Goal: Information Seeking & Learning: Learn about a topic

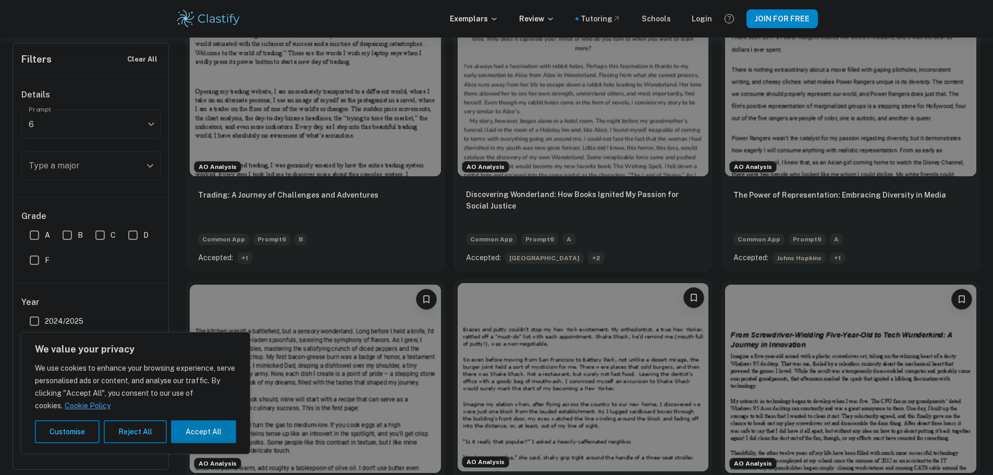
scroll to position [261, 0]
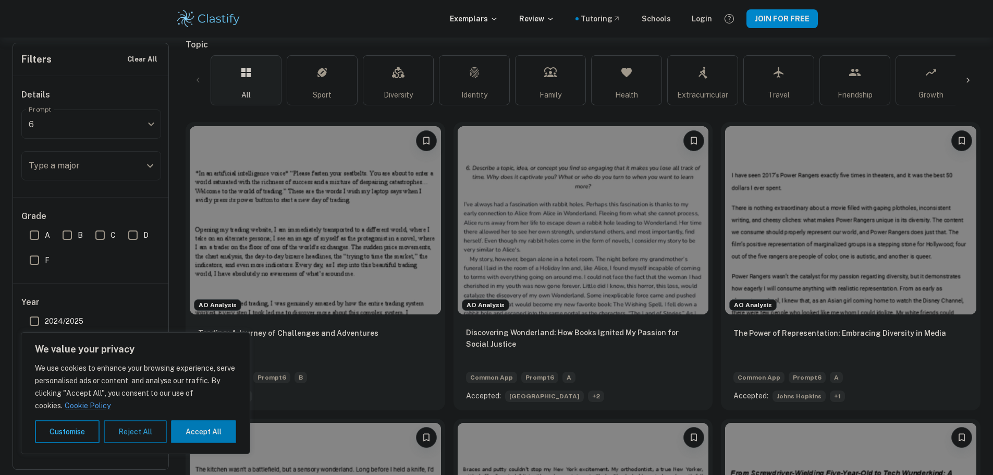
click at [124, 425] on button "Reject All" at bounding box center [135, 431] width 63 height 23
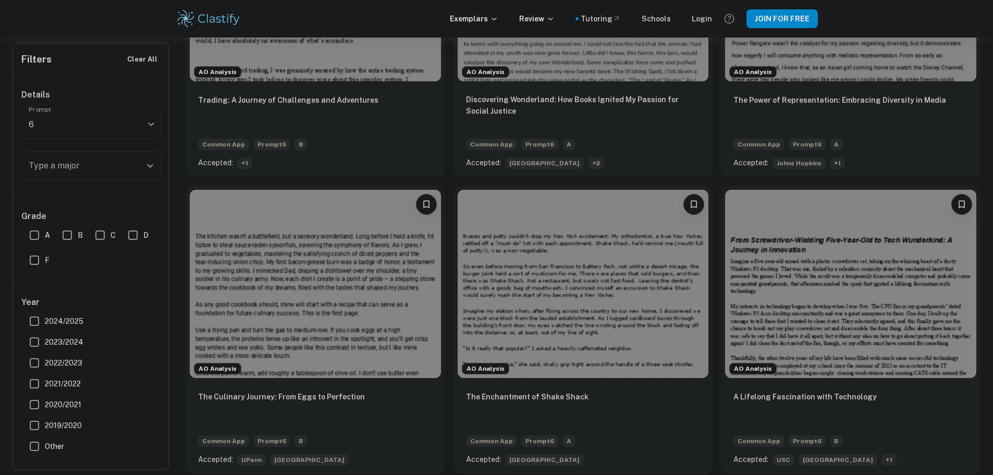
scroll to position [469, 0]
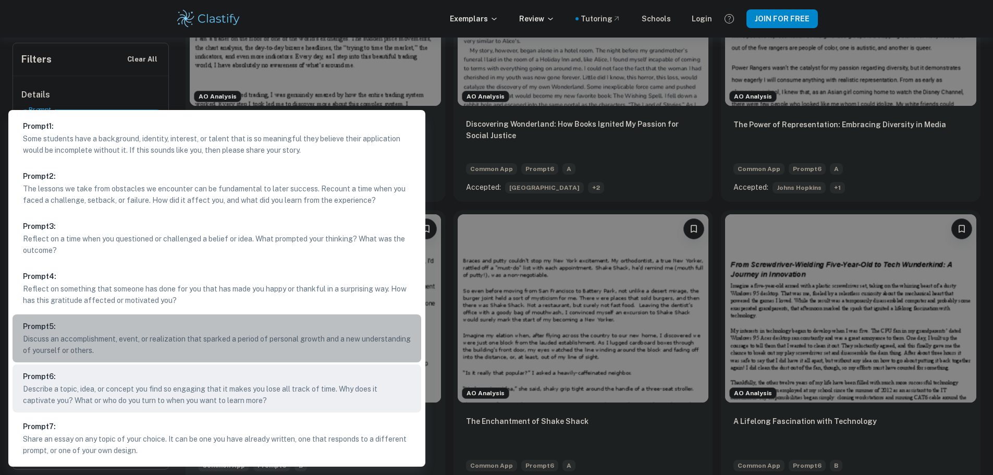
click at [185, 344] on p "Discuss an accomplishment, event, or realization that sparked a period of perso…" at bounding box center [217, 344] width 388 height 23
type input "5"
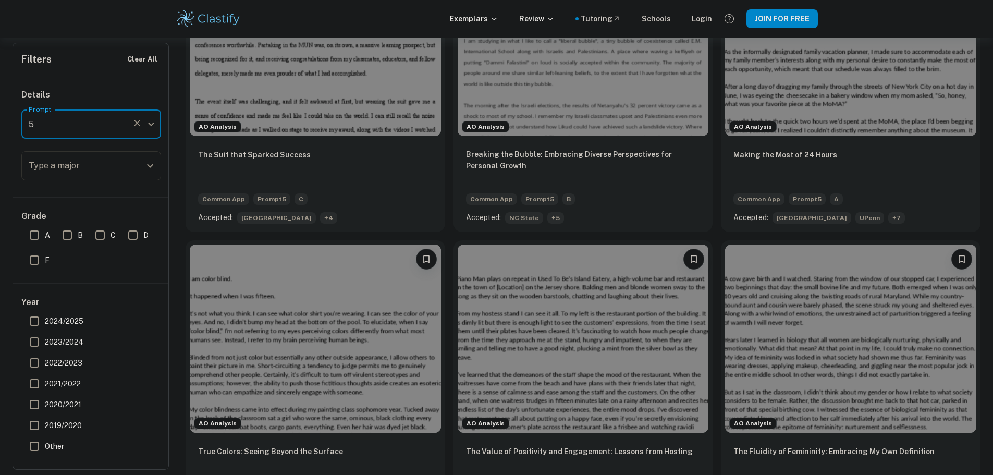
scroll to position [417, 0]
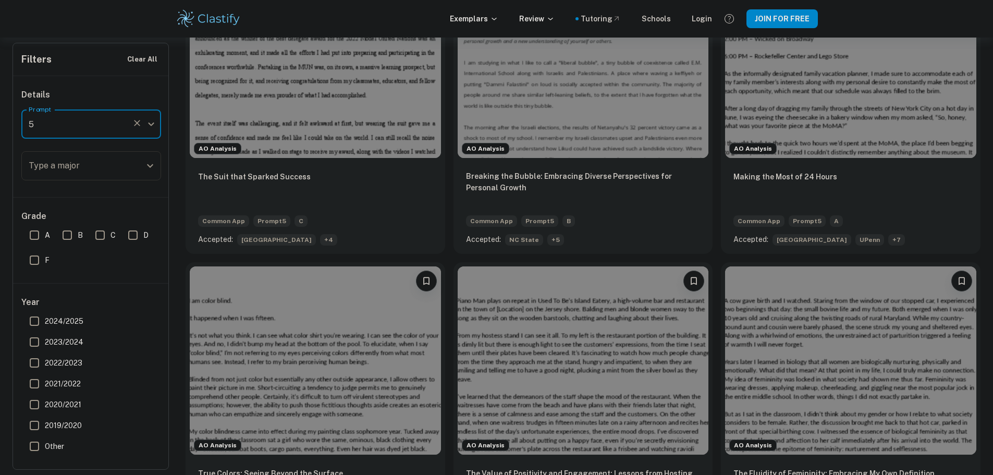
click at [83, 163] on input "Type a major" at bounding box center [83, 166] width 115 height 20
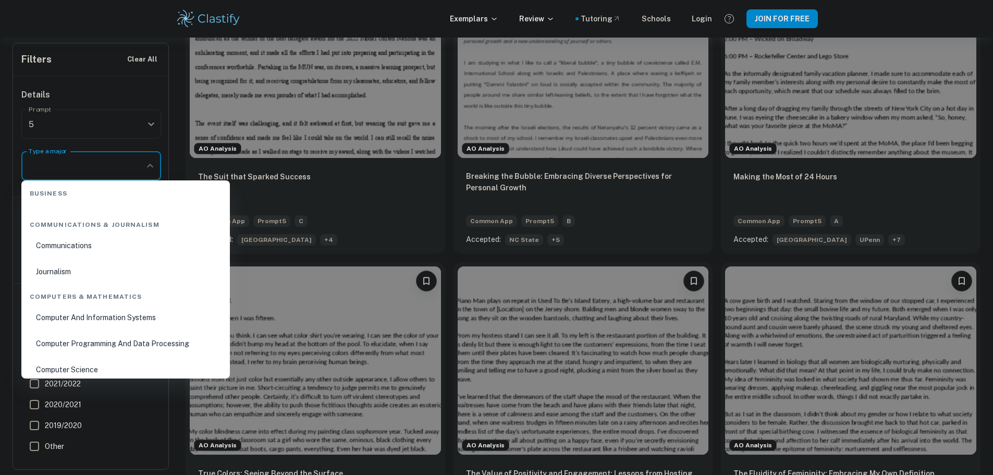
scroll to position [626, 0]
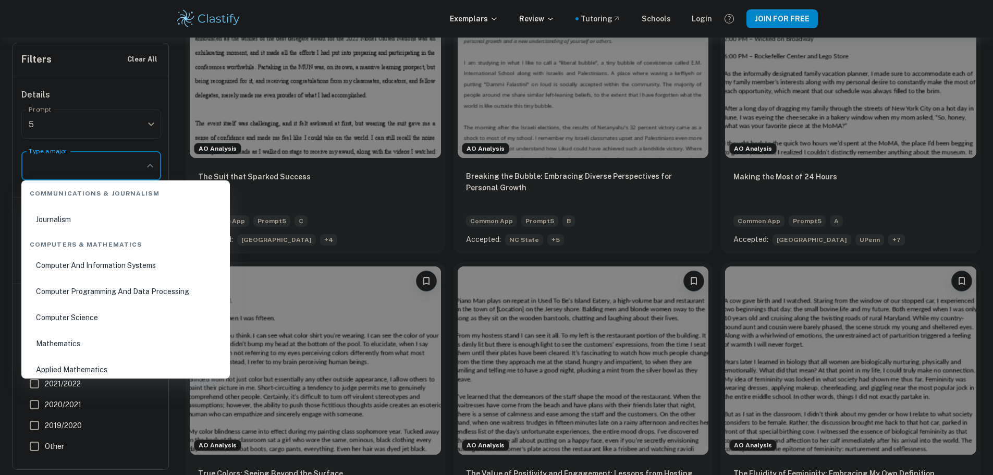
click at [96, 312] on li "Computer Science" at bounding box center [126, 318] width 200 height 24
type input "Computer Science"
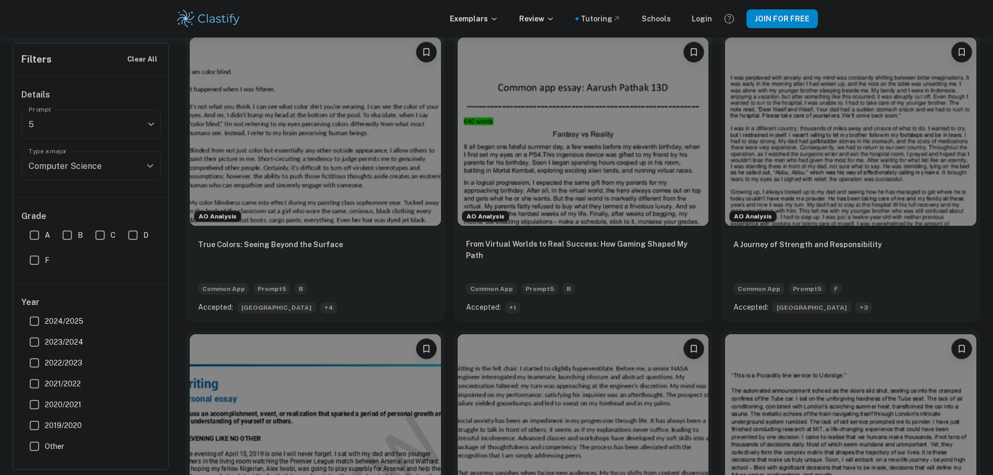
scroll to position [393, 0]
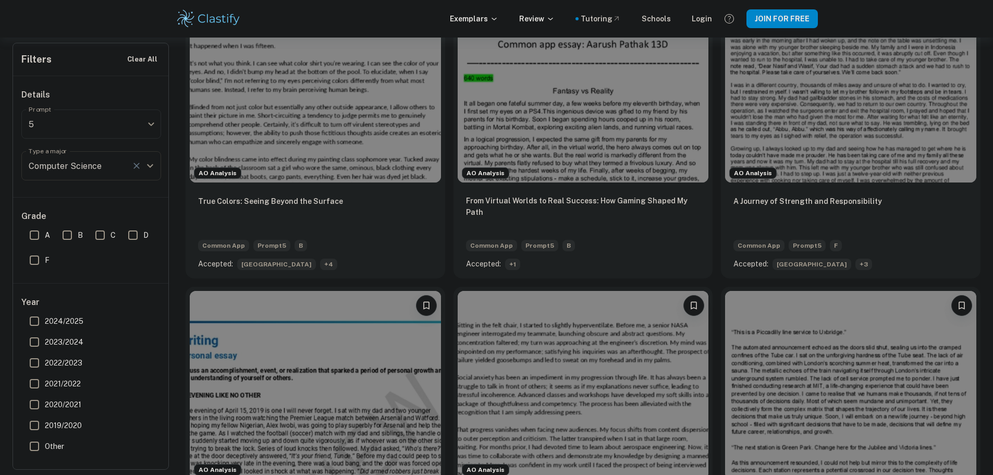
click at [134, 166] on icon "Clear" at bounding box center [136, 166] width 10 height 10
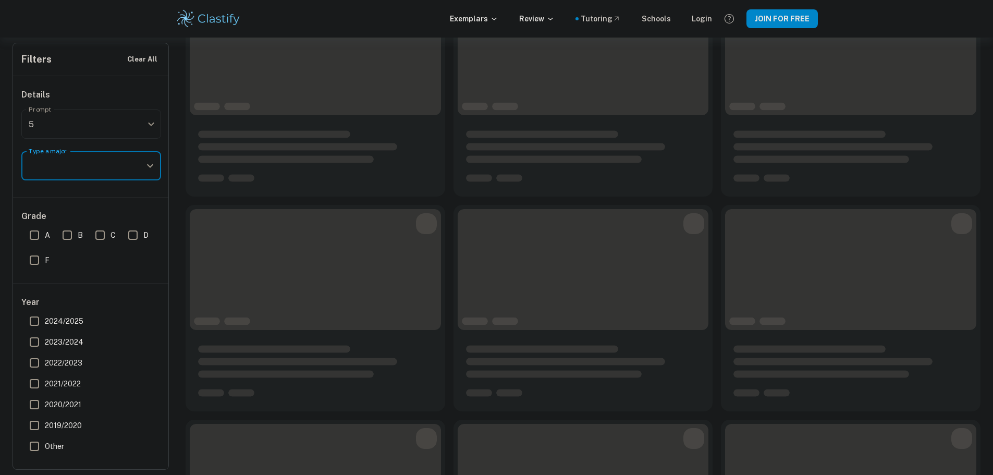
click at [106, 168] on input "Type a major" at bounding box center [83, 166] width 115 height 20
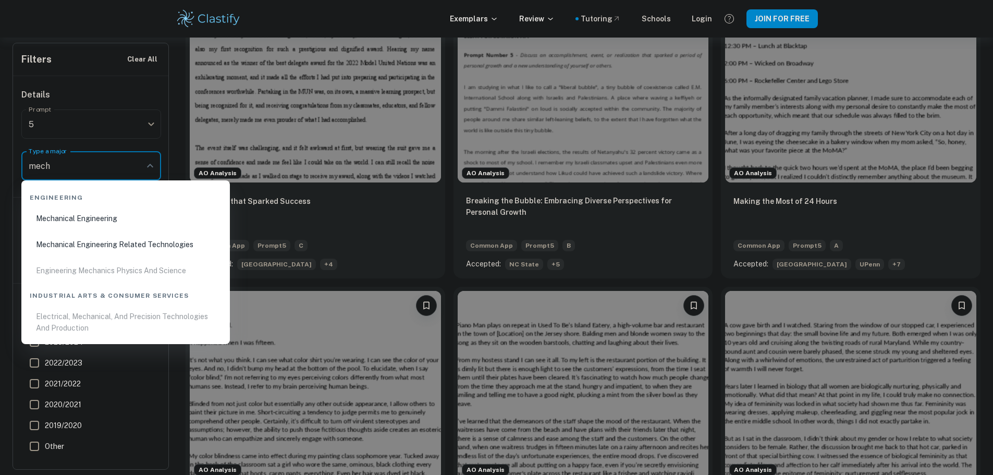
click at [137, 215] on li "Mechanical Engineering" at bounding box center [126, 218] width 200 height 24
type input "Mechanical Engineering"
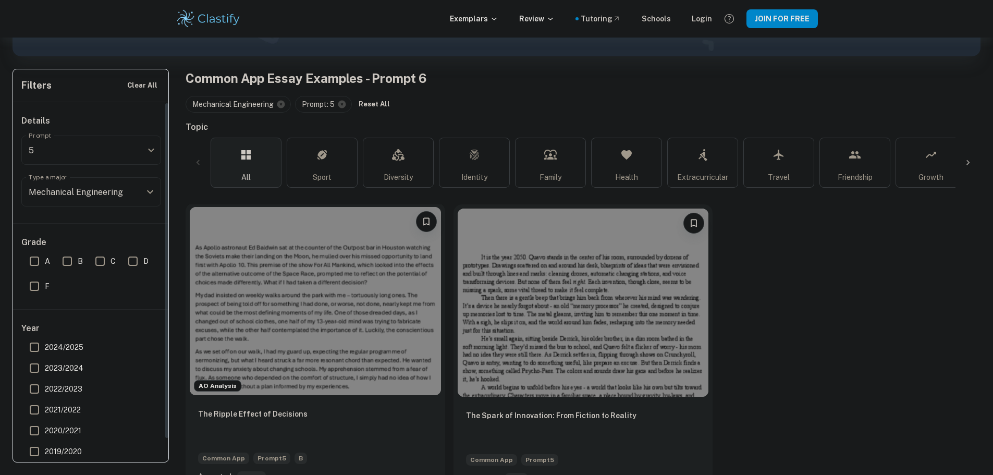
scroll to position [146, 0]
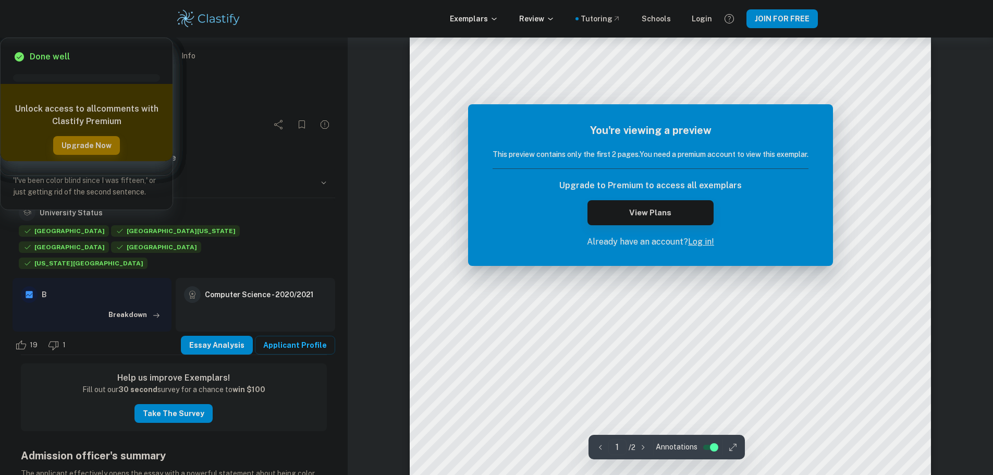
drag, startPoint x: 635, startPoint y: 215, endPoint x: 575, endPoint y: 251, distance: 69.9
click at [575, 251] on div "You're viewing a preview This preview contains only the first 2 pages. You need…" at bounding box center [650, 185] width 365 height 162
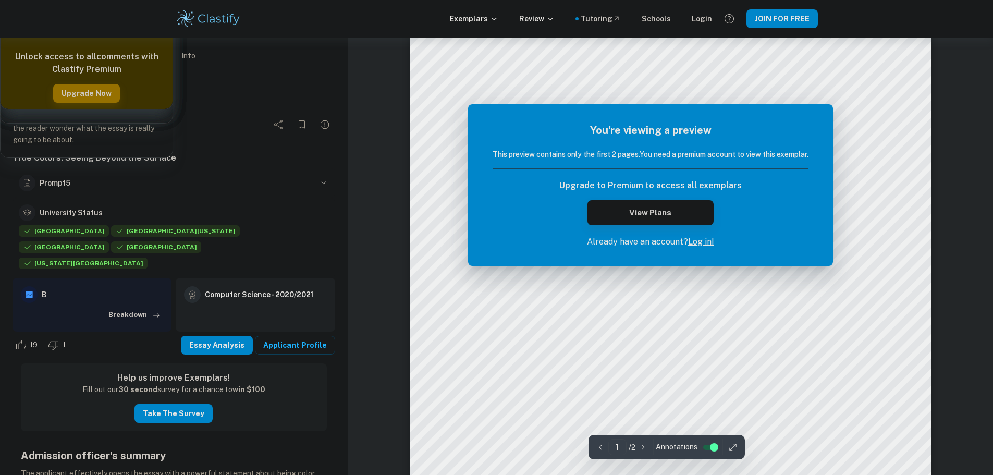
scroll to position [104, 0]
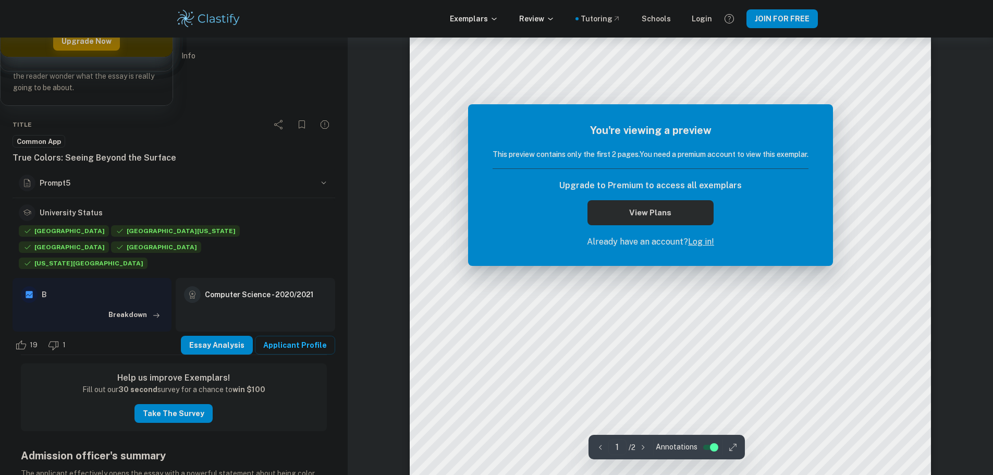
click at [660, 203] on button "View Plans" at bounding box center [651, 212] width 126 height 25
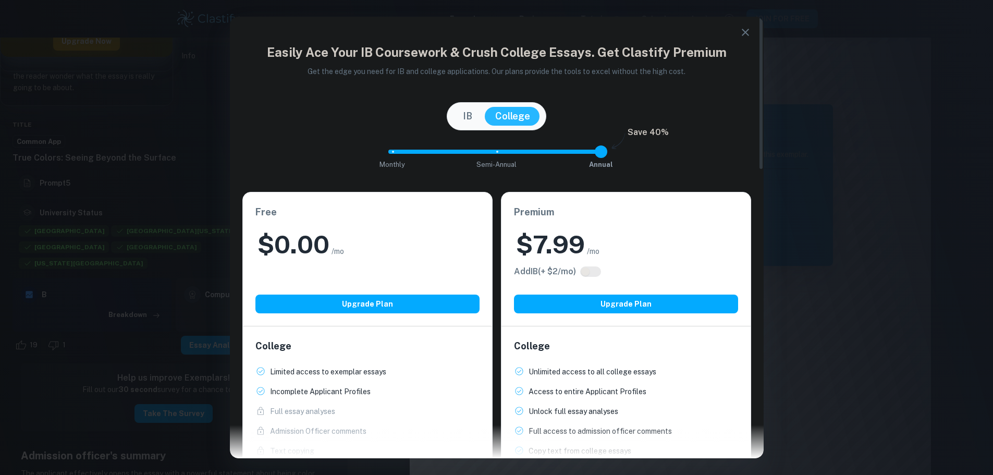
click at [745, 37] on icon "button" at bounding box center [745, 32] width 13 height 13
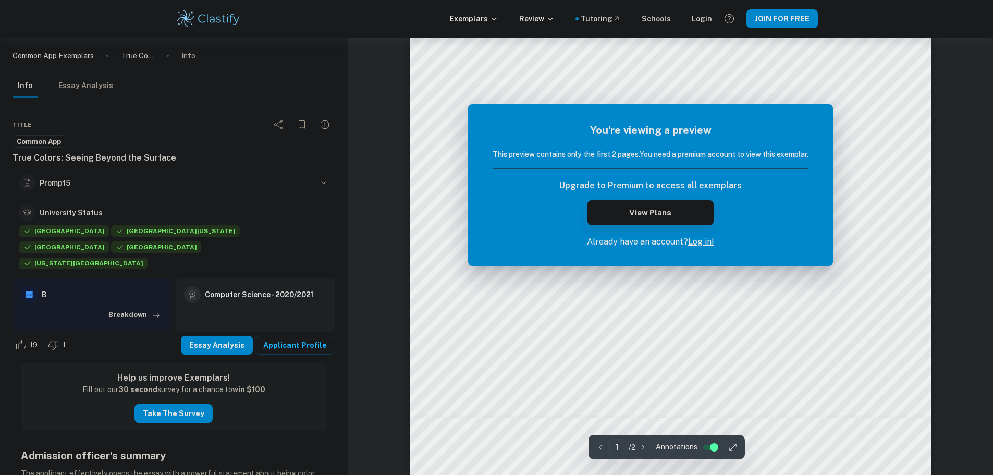
scroll to position [417, 0]
